Goal: Task Accomplishment & Management: Use online tool/utility

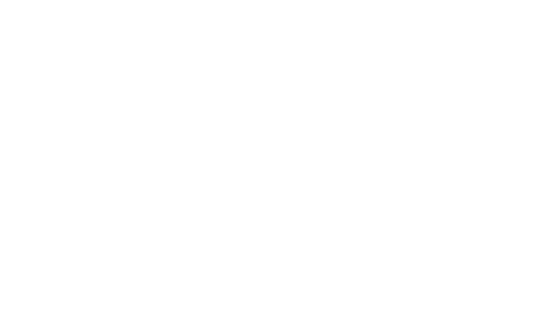
drag, startPoint x: 0, startPoint y: 0, endPoint x: 214, endPoint y: 40, distance: 218.2
click at [214, 40] on div at bounding box center [269, 157] width 538 height 314
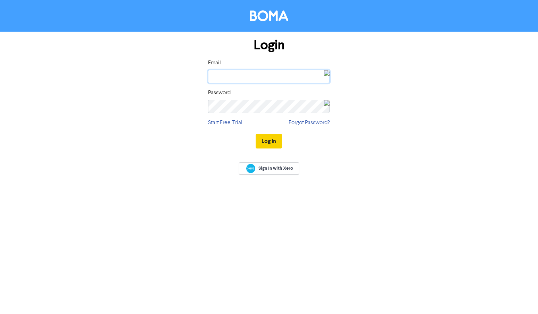
type input "[PERSON_NAME][EMAIL_ADDRESS][PERSON_NAME][DOMAIN_NAME]"
click at [273, 140] on button "Log In" at bounding box center [269, 141] width 26 height 15
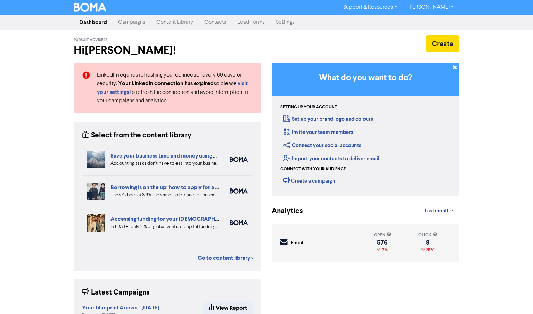
click at [214, 26] on link "Contacts" at bounding box center [215, 22] width 33 height 14
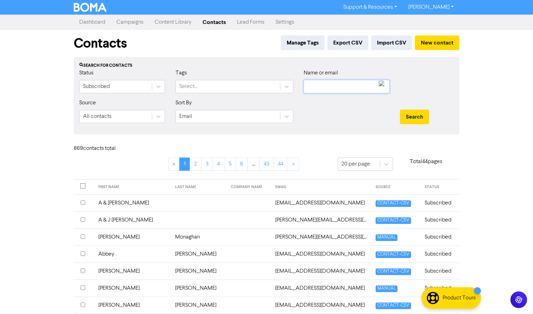
click at [333, 87] on input "text" at bounding box center [347, 86] width 86 height 13
paste input "Whyte"
type input "Whyte"
click at [412, 120] on button "Search" at bounding box center [414, 116] width 29 height 15
